Goal: Find specific page/section: Find specific page/section

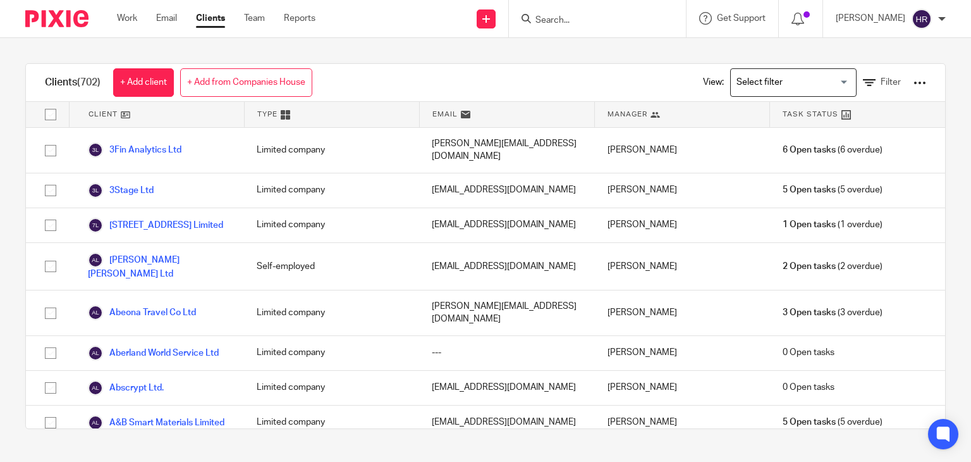
click at [536, 22] on input "Search" at bounding box center [591, 20] width 114 height 11
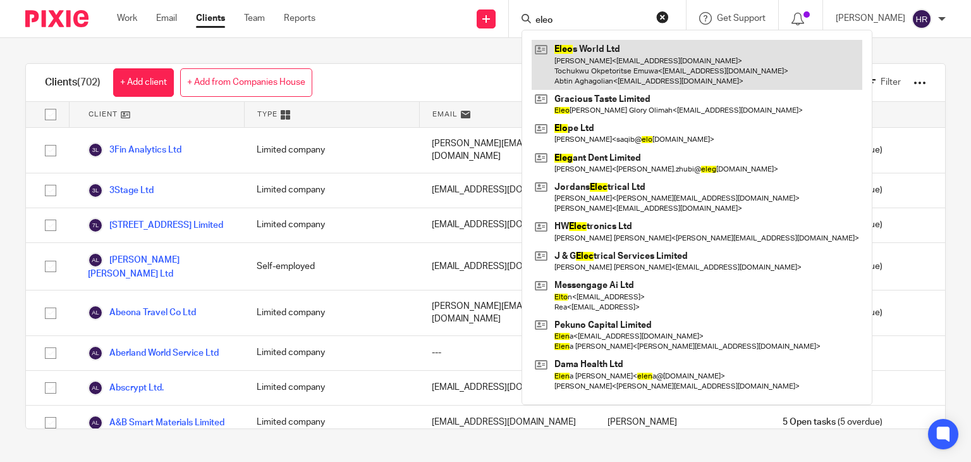
type input "eleo"
click at [554, 58] on link at bounding box center [697, 65] width 331 height 50
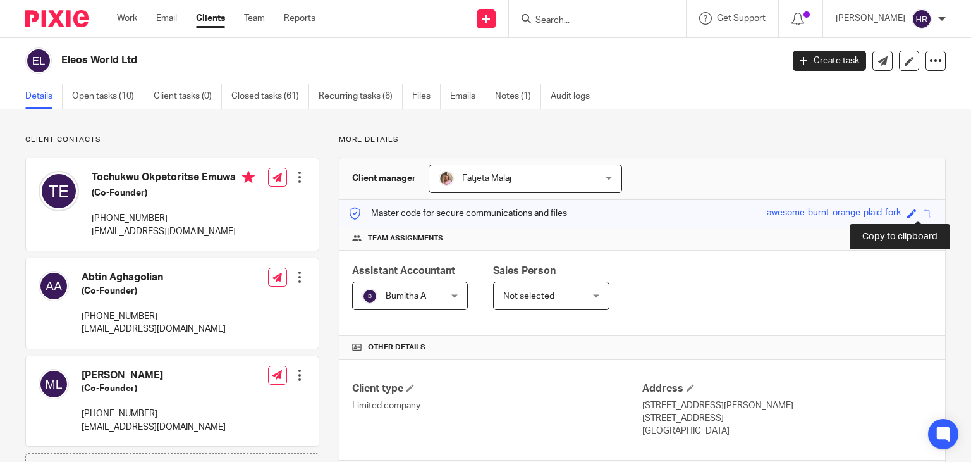
click at [923, 210] on span at bounding box center [927, 213] width 9 height 9
click at [545, 16] on input "Search" at bounding box center [591, 20] width 114 height 11
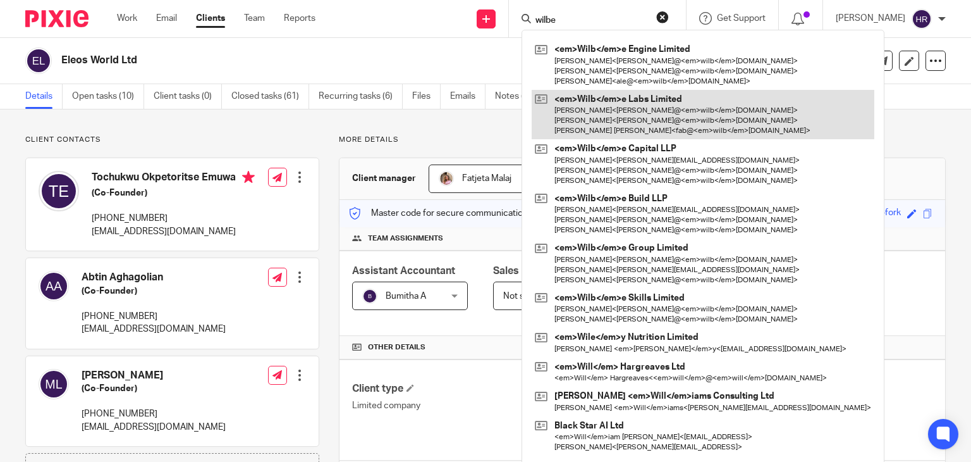
type input "wilbe"
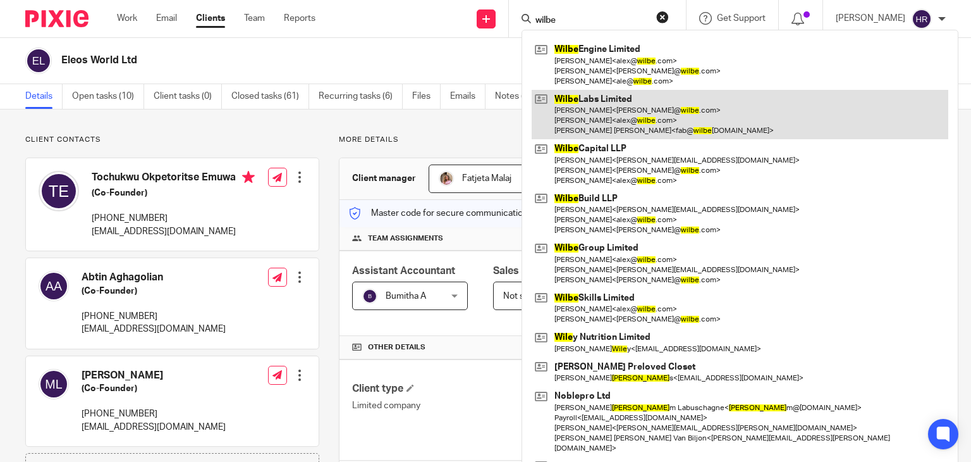
click at [564, 103] on link at bounding box center [740, 115] width 417 height 50
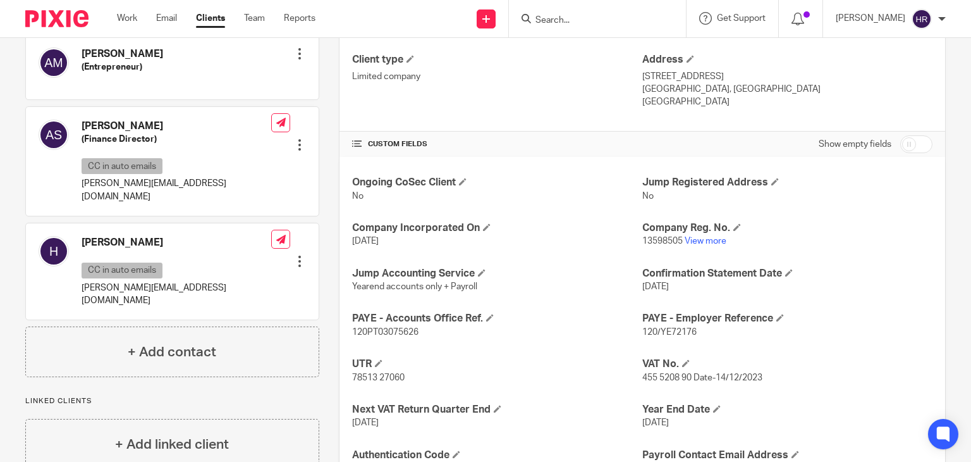
scroll to position [431, 0]
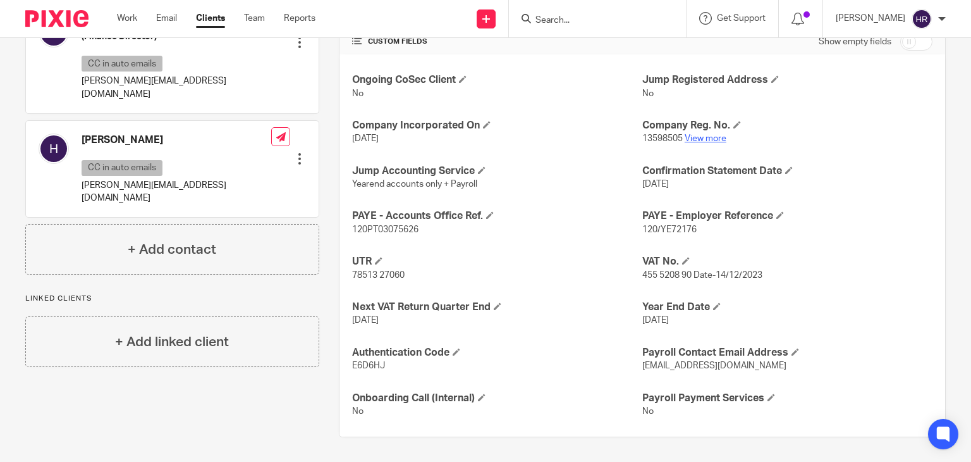
click at [712, 135] on link "View more" at bounding box center [706, 138] width 42 height 9
